Goal: Task Accomplishment & Management: Use online tool/utility

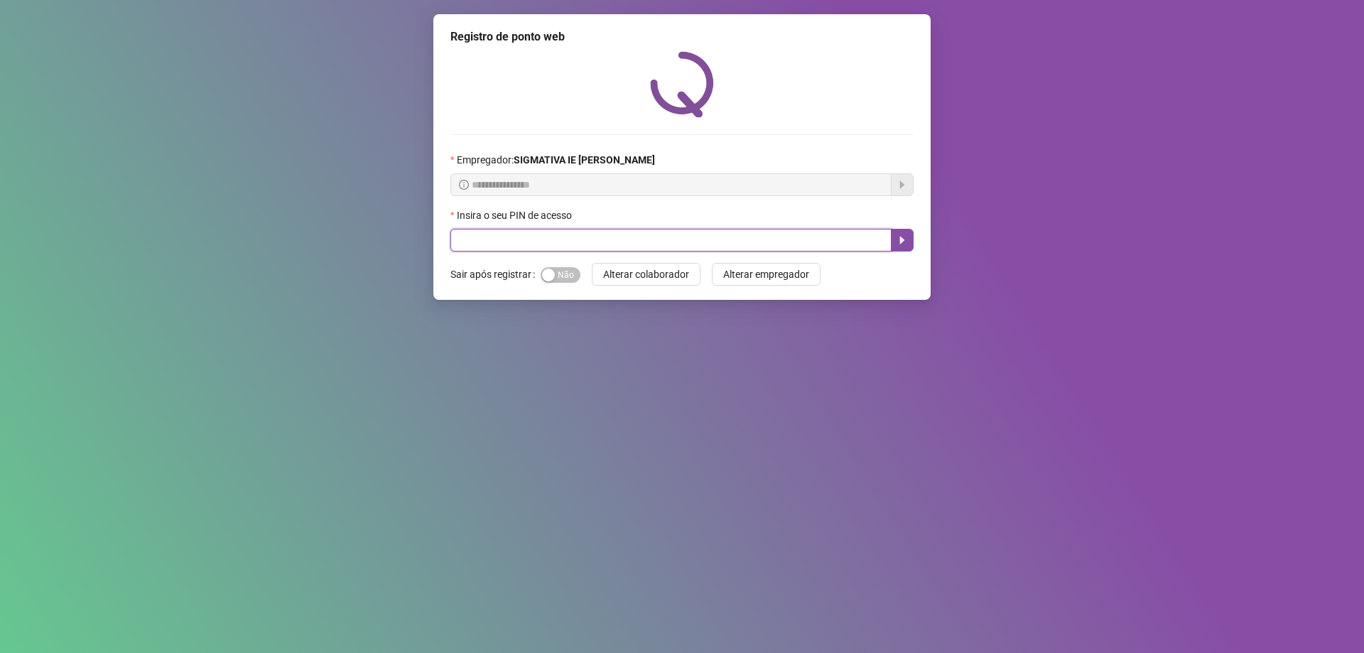
click at [721, 239] on input "text" at bounding box center [670, 240] width 441 height 23
click at [550, 241] on input "text" at bounding box center [670, 240] width 441 height 23
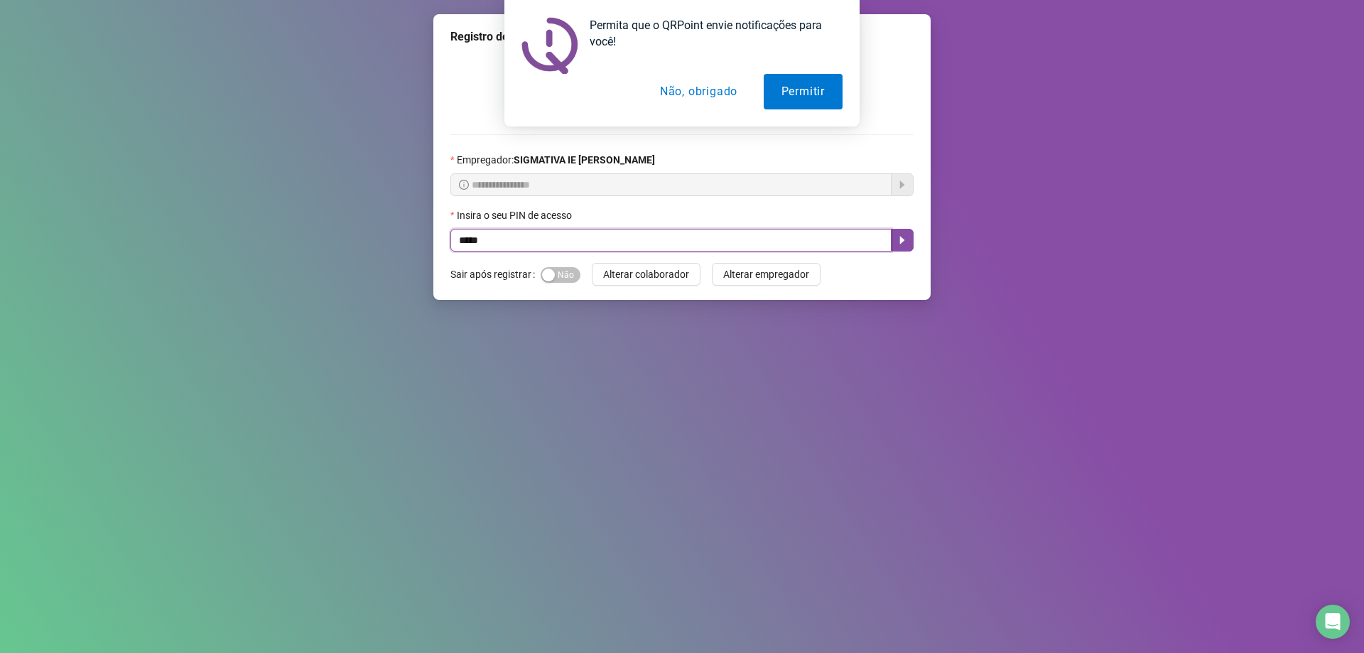
type input "*****"
click at [688, 94] on button "Não, obrigado" at bounding box center [698, 92] width 113 height 36
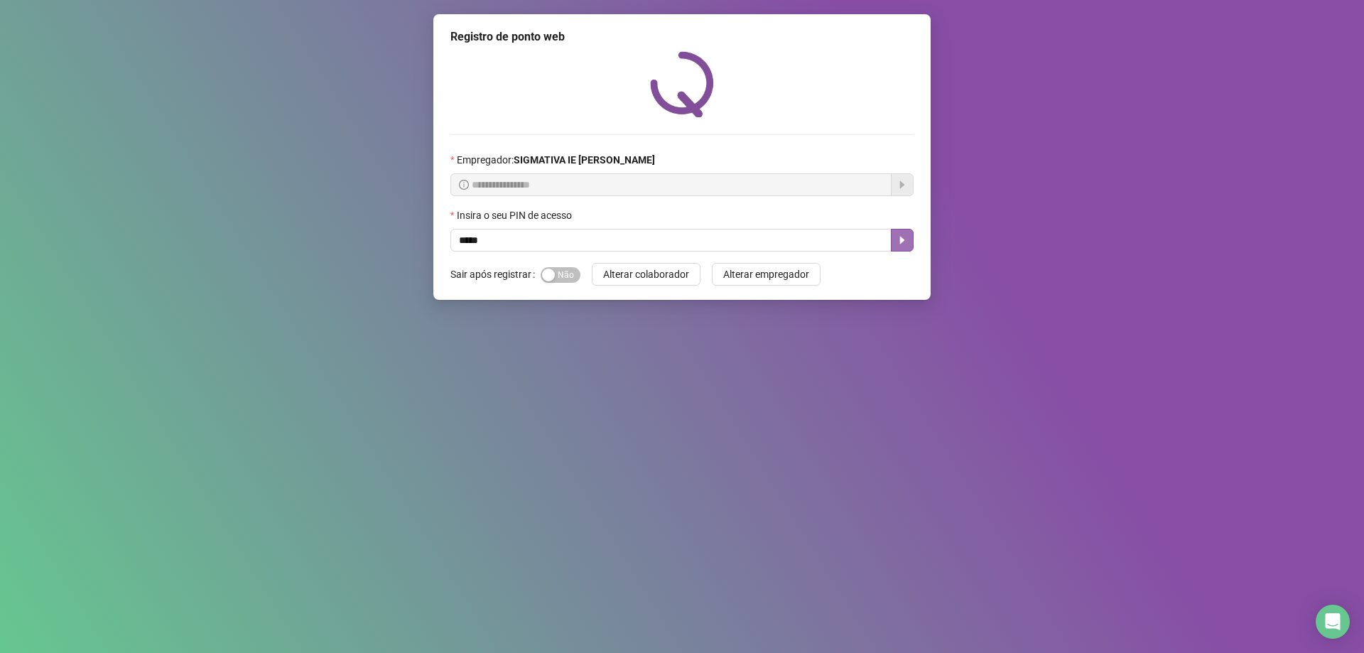
click at [906, 244] on icon "caret-right" at bounding box center [902, 239] width 11 height 11
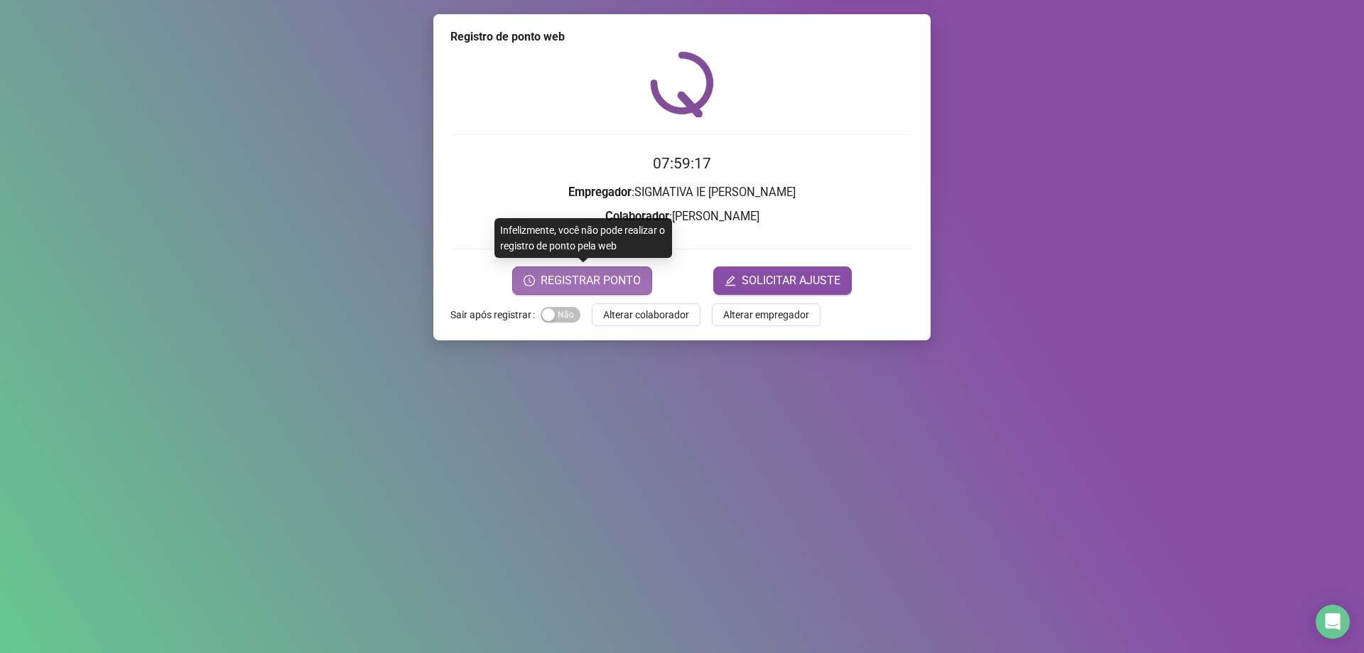
click at [604, 278] on span "REGISTRAR PONTO" at bounding box center [591, 280] width 100 height 17
